Goal: Information Seeking & Learning: Find specific fact

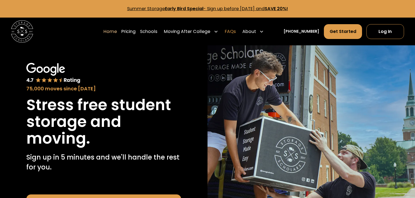
click at [236, 32] on link "FAQs" at bounding box center [230, 31] width 11 height 15
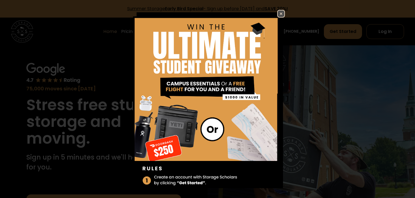
click at [281, 13] on img at bounding box center [281, 13] width 7 height 7
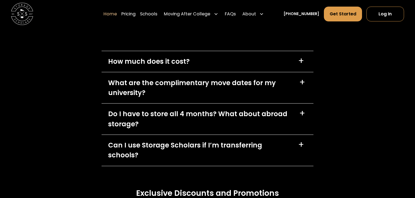
scroll to position [1577, 0]
click at [229, 148] on div "Can I use Storage Scholars if I’m transferring schools?" at bounding box center [200, 151] width 184 height 20
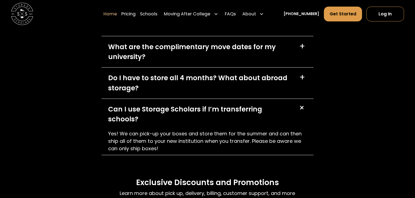
scroll to position [1622, 0]
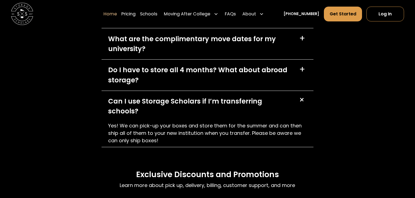
click at [218, 102] on div "Can I use Storage Scholars if I’m transferring schools?" at bounding box center [200, 106] width 184 height 20
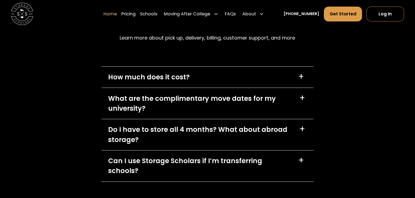
scroll to position [1562, 0]
click at [194, 100] on div "What are the complimentary move dates for my university?" at bounding box center [200, 103] width 185 height 20
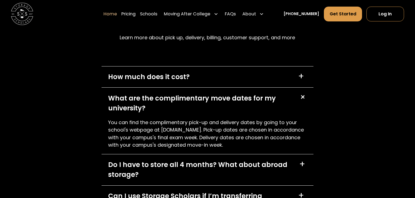
click at [194, 101] on div "What are the complimentary move dates for my university?" at bounding box center [200, 103] width 185 height 20
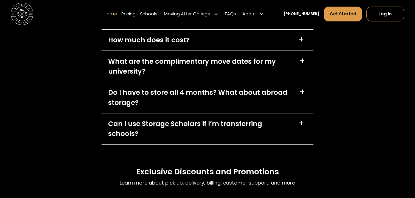
scroll to position [1599, 0]
click at [169, 96] on div "Do I have to store all 4 months? What about abroad storage?" at bounding box center [200, 98] width 185 height 20
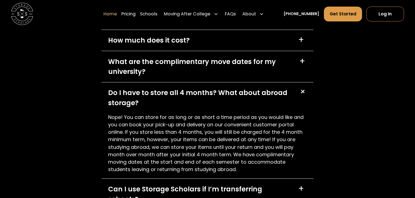
click at [169, 96] on div "Do I have to store all 4 months? What about abroad storage?" at bounding box center [200, 98] width 185 height 20
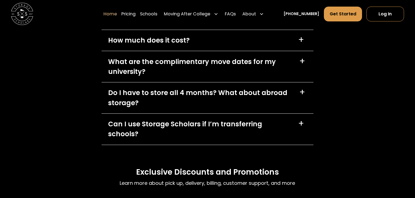
click at [169, 96] on div "Do I have to store all 4 months? What about abroad storage?" at bounding box center [200, 98] width 185 height 20
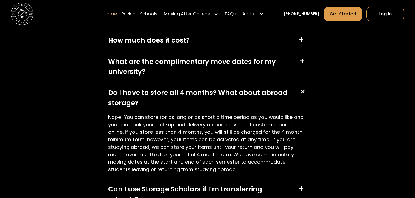
click at [169, 95] on div "Do I have to store all 4 months? What about abroad storage?" at bounding box center [200, 98] width 185 height 20
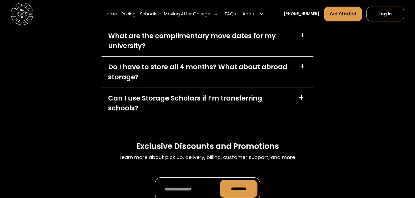
scroll to position [1620, 0]
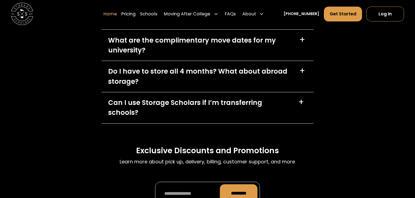
click at [166, 82] on div "Do I have to store all 4 months? What about abroad storage?" at bounding box center [200, 76] width 185 height 20
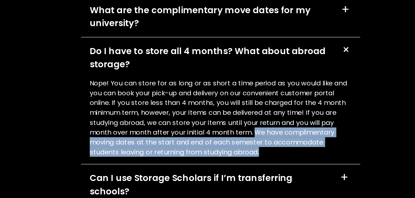
drag, startPoint x: 233, startPoint y: 134, endPoint x: 232, endPoint y: 148, distance: 14.1
click at [232, 148] on p "Nope! You can store for as long or as short a time period as you would like and…" at bounding box center [207, 122] width 199 height 60
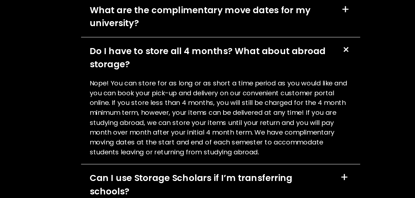
click at [201, 43] on div "What are the complimentary move dates for my university?" at bounding box center [200, 45] width 185 height 20
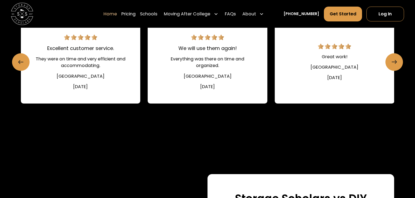
scroll to position [706, 0]
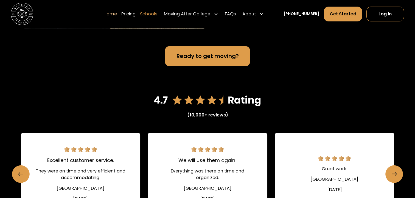
click at [157, 15] on link "Schools" at bounding box center [148, 13] width 17 height 15
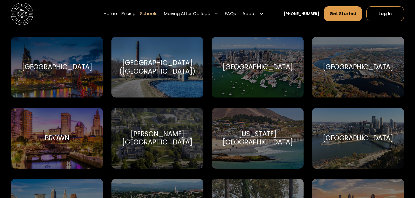
scroll to position [389, 0]
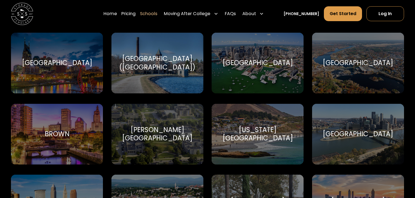
click at [59, 142] on div "Brown Brown University" at bounding box center [57, 134] width 92 height 61
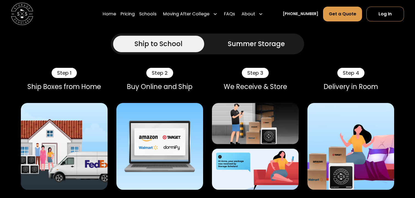
scroll to position [491, 0]
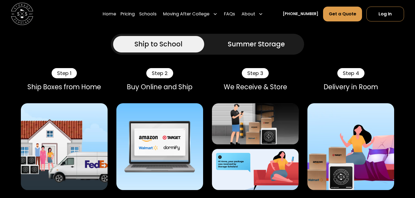
click at [231, 43] on div "Summer Storage" at bounding box center [256, 44] width 57 height 10
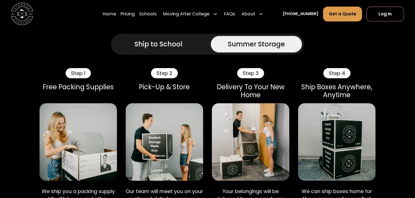
click at [175, 51] on link "Ship to School" at bounding box center [158, 44] width 91 height 16
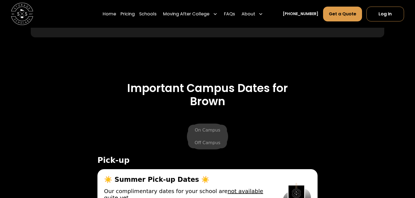
scroll to position [1901, 0]
click at [208, 143] on label "Off Campus" at bounding box center [207, 143] width 39 height 11
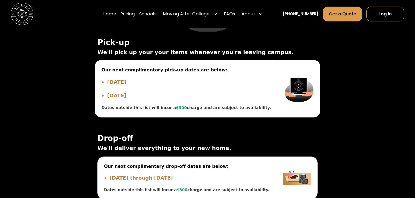
scroll to position [2019, 0]
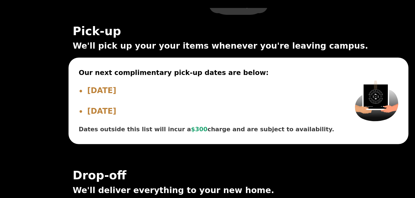
click at [150, 73] on span "Our next complimentary pick-up dates are below:" at bounding box center [187, 70] width 170 height 7
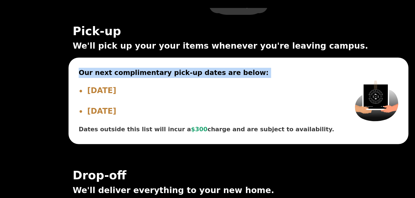
click at [150, 73] on span "Our next complimentary pick-up dates are below:" at bounding box center [187, 70] width 170 height 7
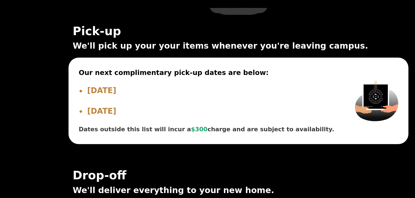
click at [148, 67] on span "Our next complimentary pick-up dates are below:" at bounding box center [187, 70] width 170 height 7
click at [149, 66] on div "Our next complimentary pick-up dates are below: [DATE] [DATE] Dates outside thi…" at bounding box center [186, 88] width 183 height 57
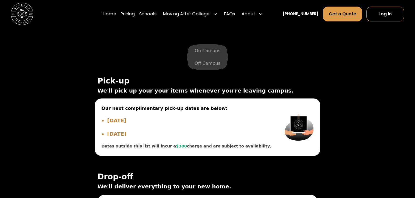
scroll to position [1978, 0]
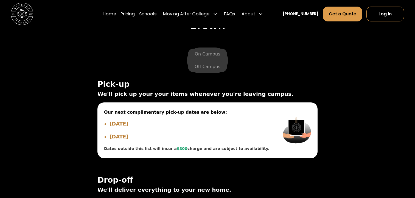
click at [155, 65] on div "On Campus Off Campus" at bounding box center [208, 61] width 220 height 26
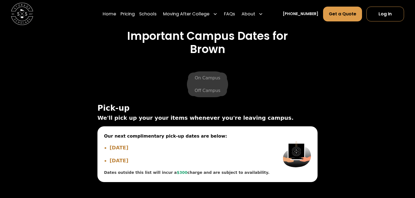
scroll to position [1947, 0]
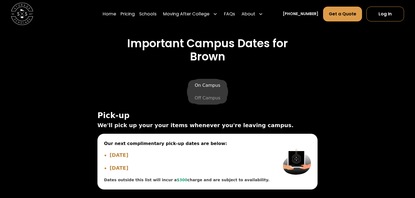
click at [197, 85] on label "On Campus" at bounding box center [207, 85] width 39 height 11
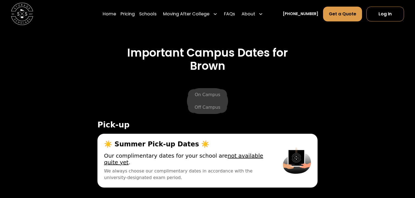
scroll to position [1936, 0]
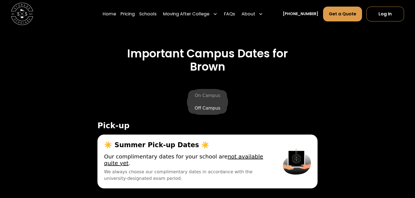
click at [204, 107] on label "Off Campus" at bounding box center [207, 108] width 39 height 11
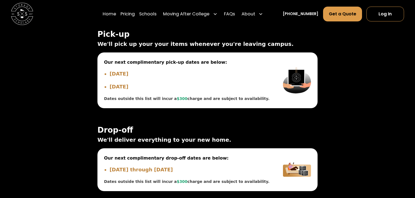
scroll to position [2028, 0]
